Goal: Navigation & Orientation: Find specific page/section

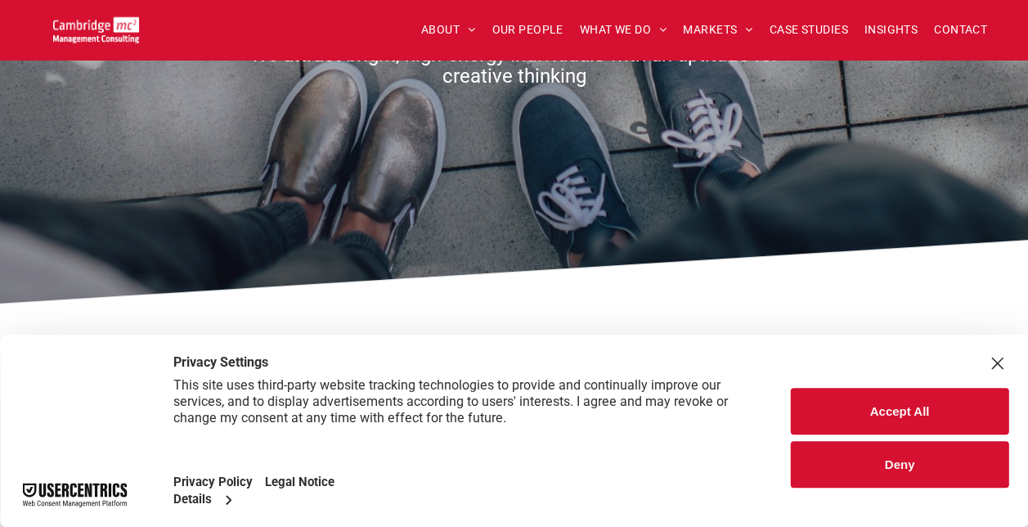
scroll to position [313, 0]
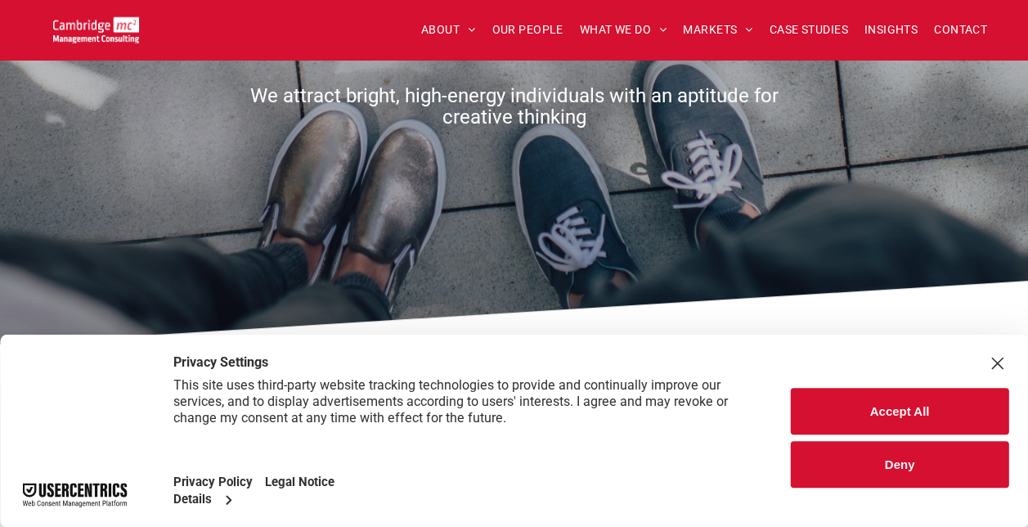
click at [1003, 362] on div "Close Layer" at bounding box center [997, 363] width 23 height 23
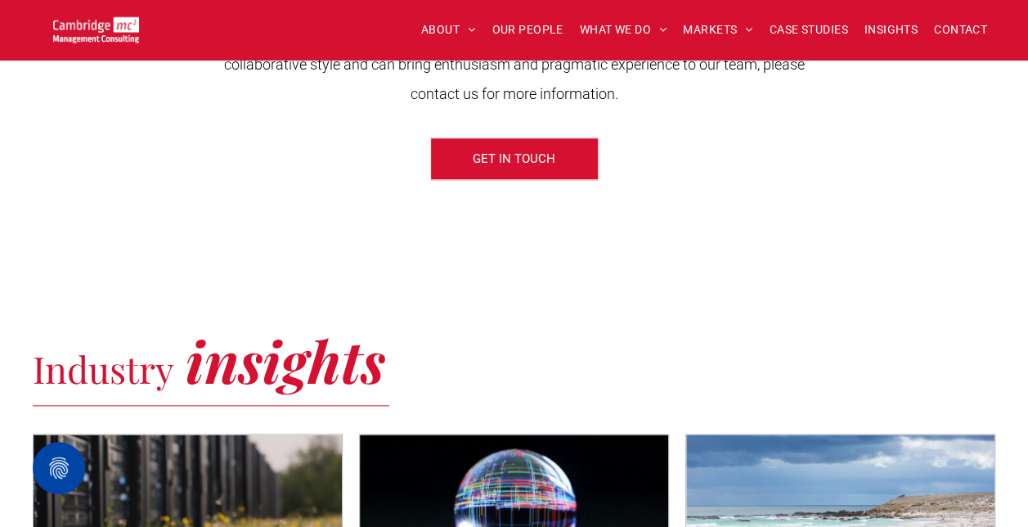
scroll to position [622, 0]
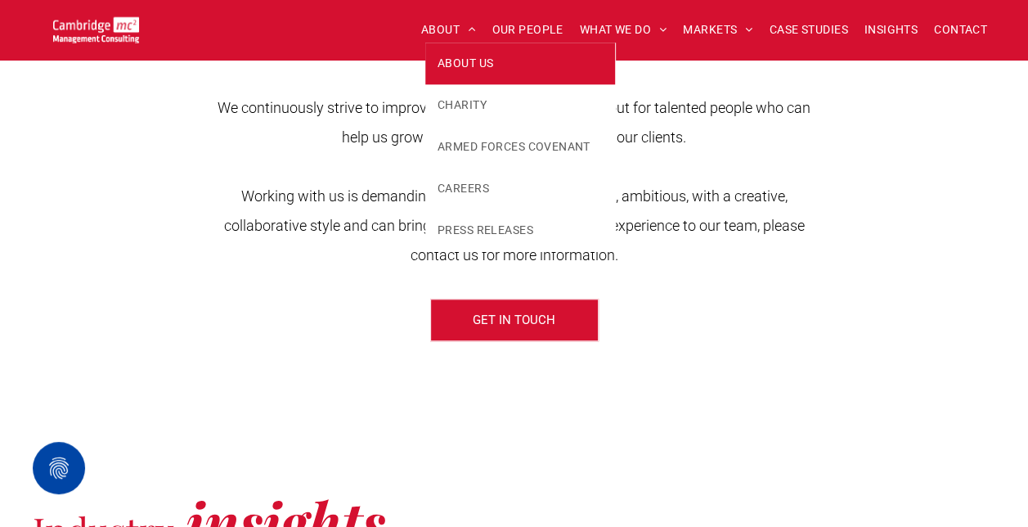
click at [452, 59] on span "ABOUT US" at bounding box center [466, 63] width 56 height 17
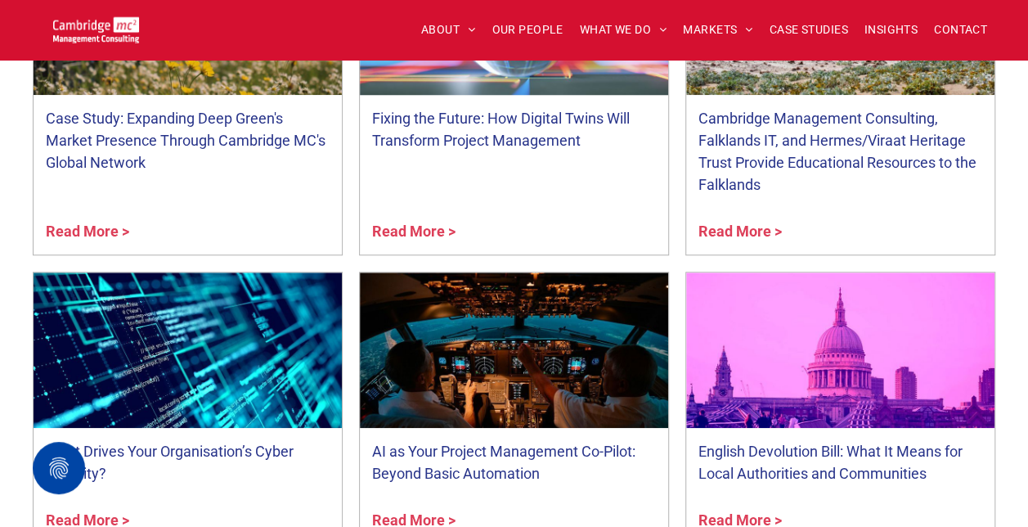
scroll to position [3647, 0]
